Goal: Purchase product/service

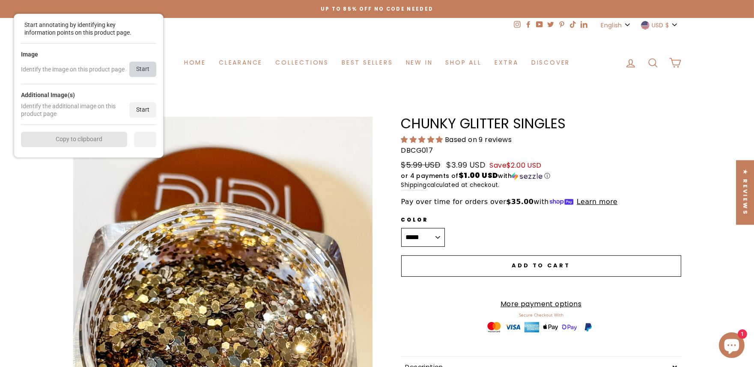
click at [141, 74] on div "Start" at bounding box center [142, 69] width 27 height 15
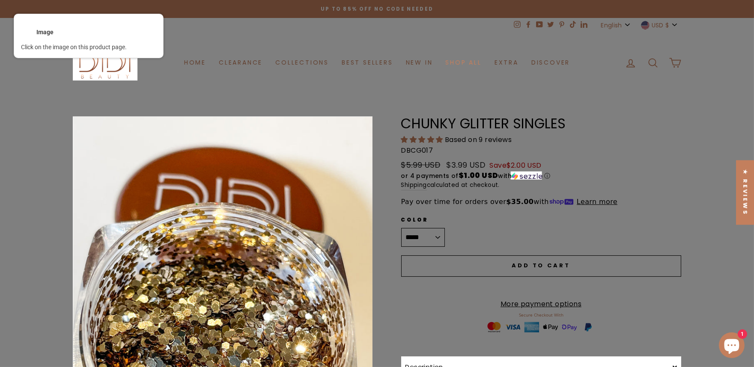
click at [152, 167] on div at bounding box center [222, 316] width 301 height 401
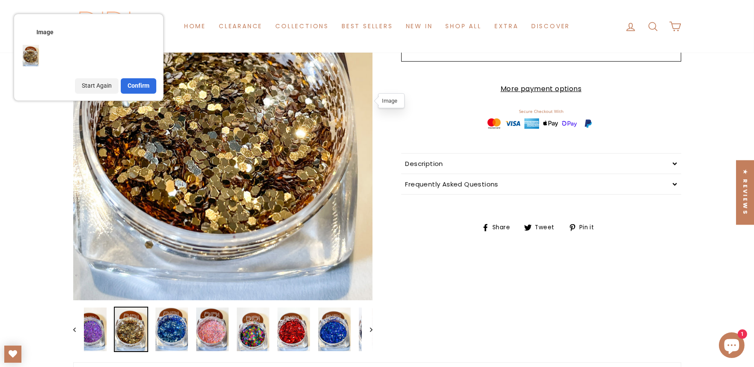
scroll to position [238, 0]
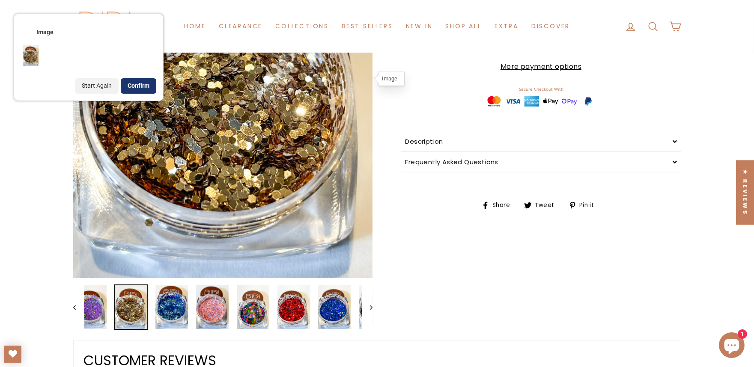
click at [136, 86] on div "Confirm" at bounding box center [139, 85] width 36 height 15
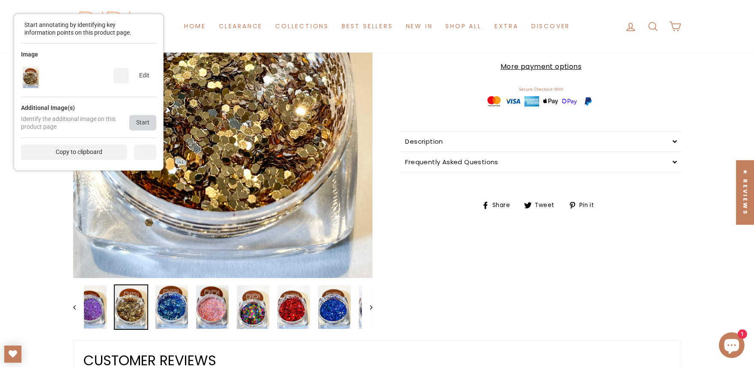
click at [142, 124] on div "Start" at bounding box center [142, 122] width 27 height 15
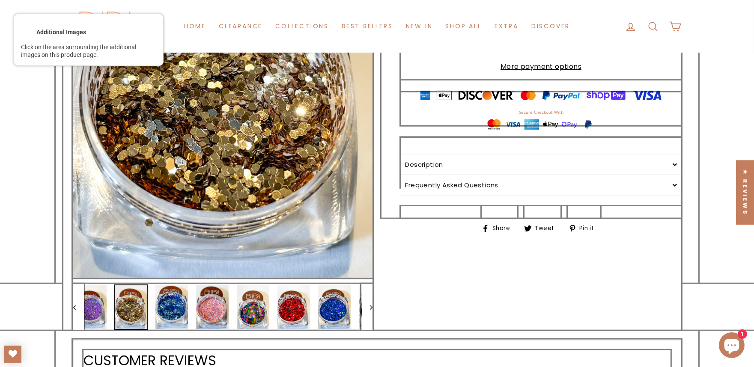
click at [151, 303] on div at bounding box center [222, 306] width 301 height 47
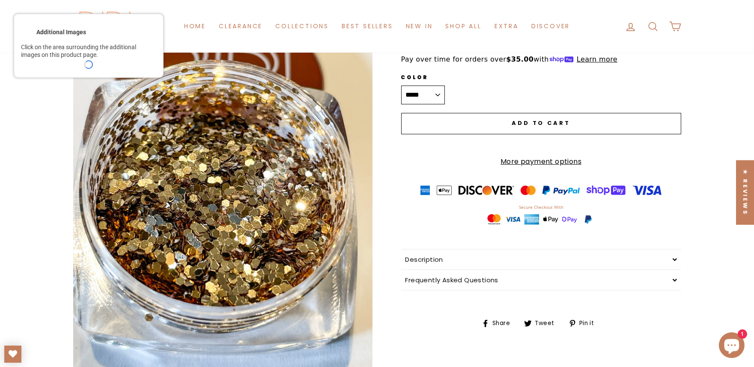
scroll to position [190, 0]
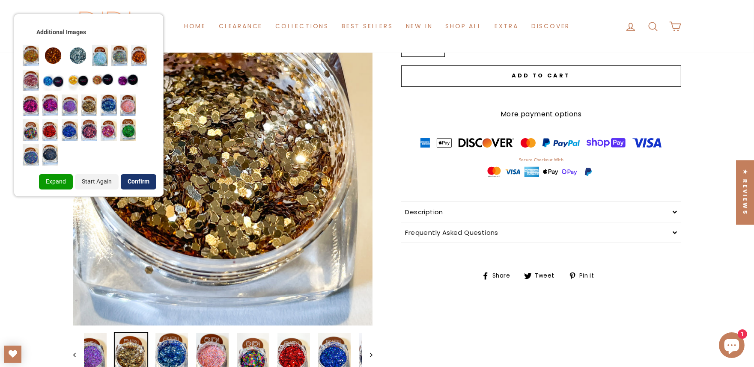
click at [131, 188] on div "Confirm" at bounding box center [139, 181] width 36 height 15
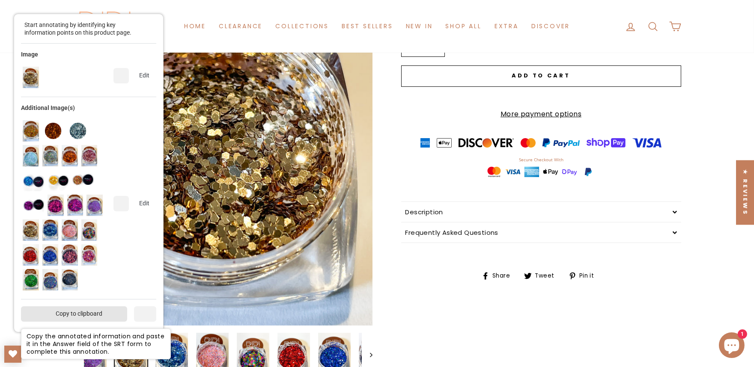
drag, startPoint x: 71, startPoint y: 316, endPoint x: 83, endPoint y: 278, distance: 39.5
click at [71, 315] on div "Copy to clipboard" at bounding box center [74, 314] width 106 height 15
